Goal: Navigation & Orientation: Find specific page/section

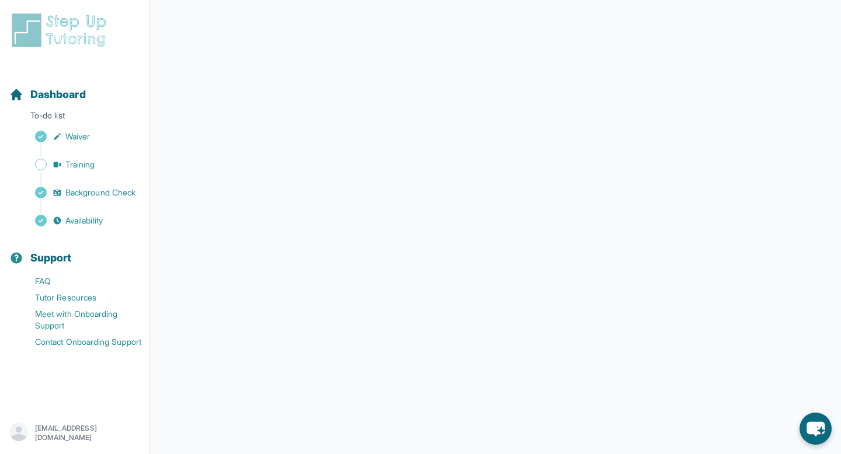
scroll to position [121, 0]
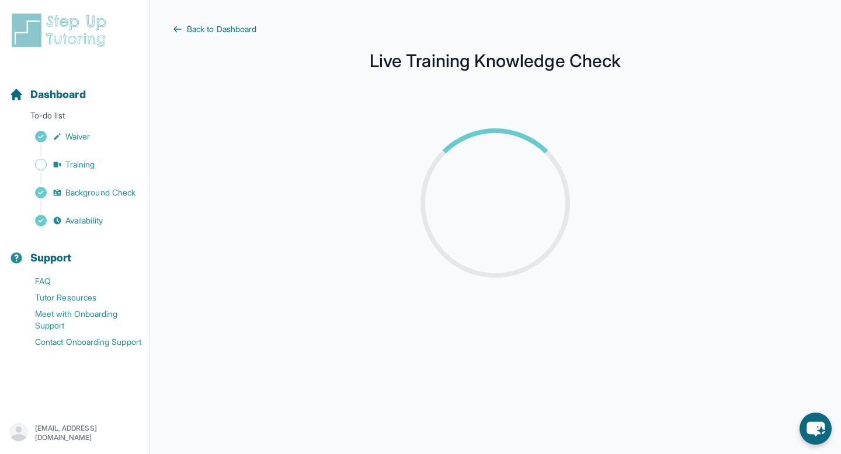
click at [182, 29] on icon at bounding box center [177, 29] width 9 height 9
click at [187, 22] on main "Back to Dashboard Live Training Knowledge Check" at bounding box center [494, 310] width 691 height 621
click at [186, 29] on link "Back to Dashboard" at bounding box center [495, 29] width 645 height 12
